Goal: Check status

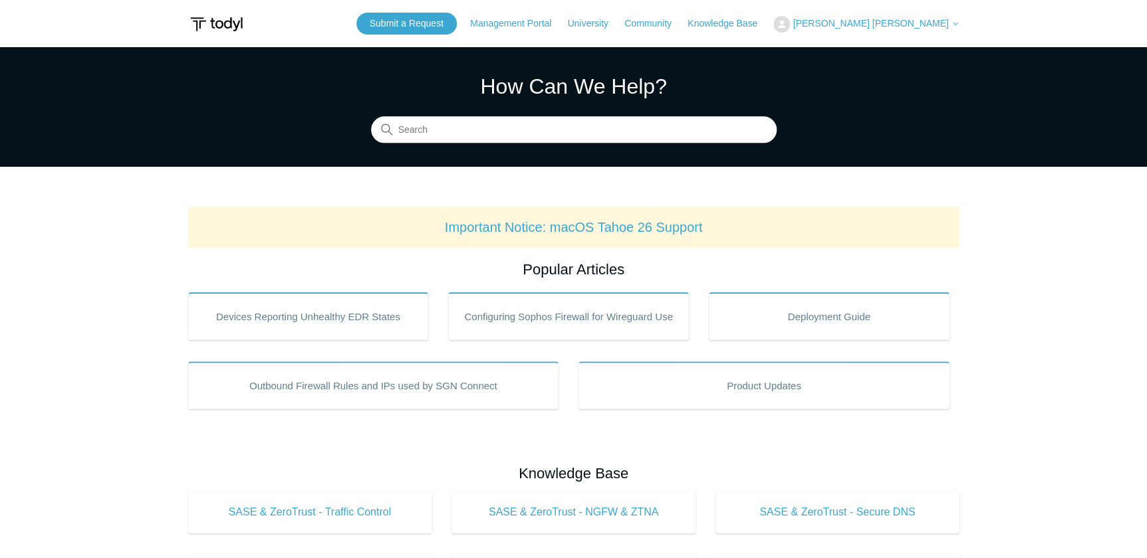
click at [905, 23] on span "[PERSON_NAME] [PERSON_NAME]" at bounding box center [870, 23] width 156 height 11
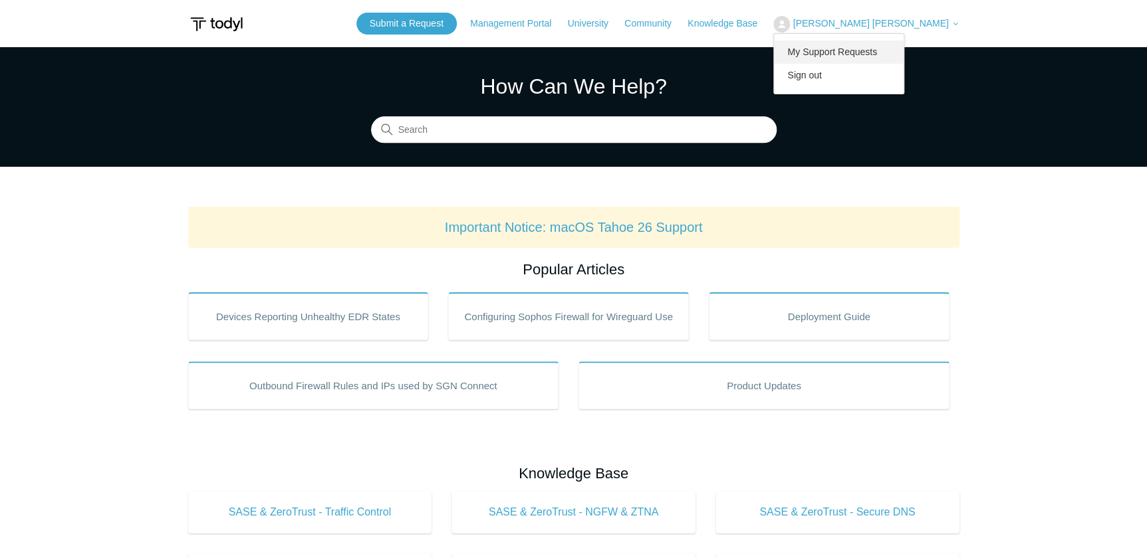
click at [897, 49] on link "My Support Requests" at bounding box center [839, 52] width 130 height 23
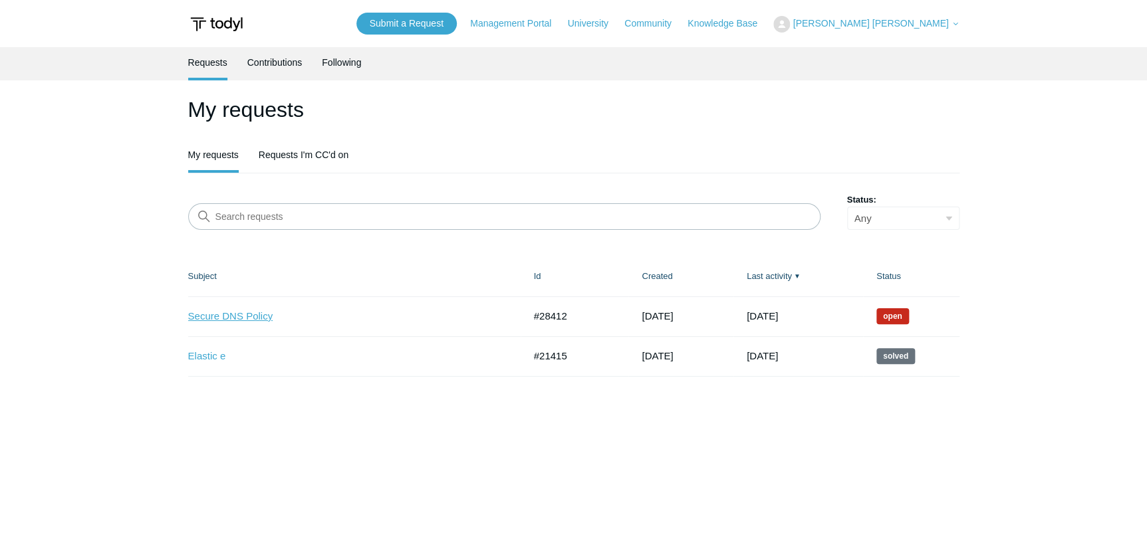
click at [231, 313] on link "Secure DNS Policy" at bounding box center [346, 316] width 316 height 15
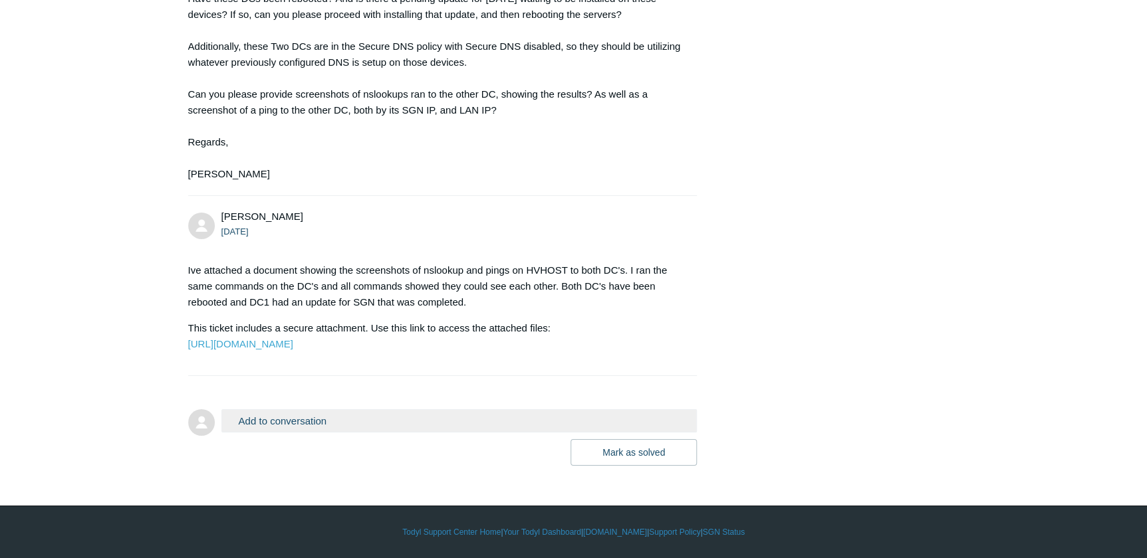
scroll to position [1958, 0]
